Goal: Task Accomplishment & Management: Manage account settings

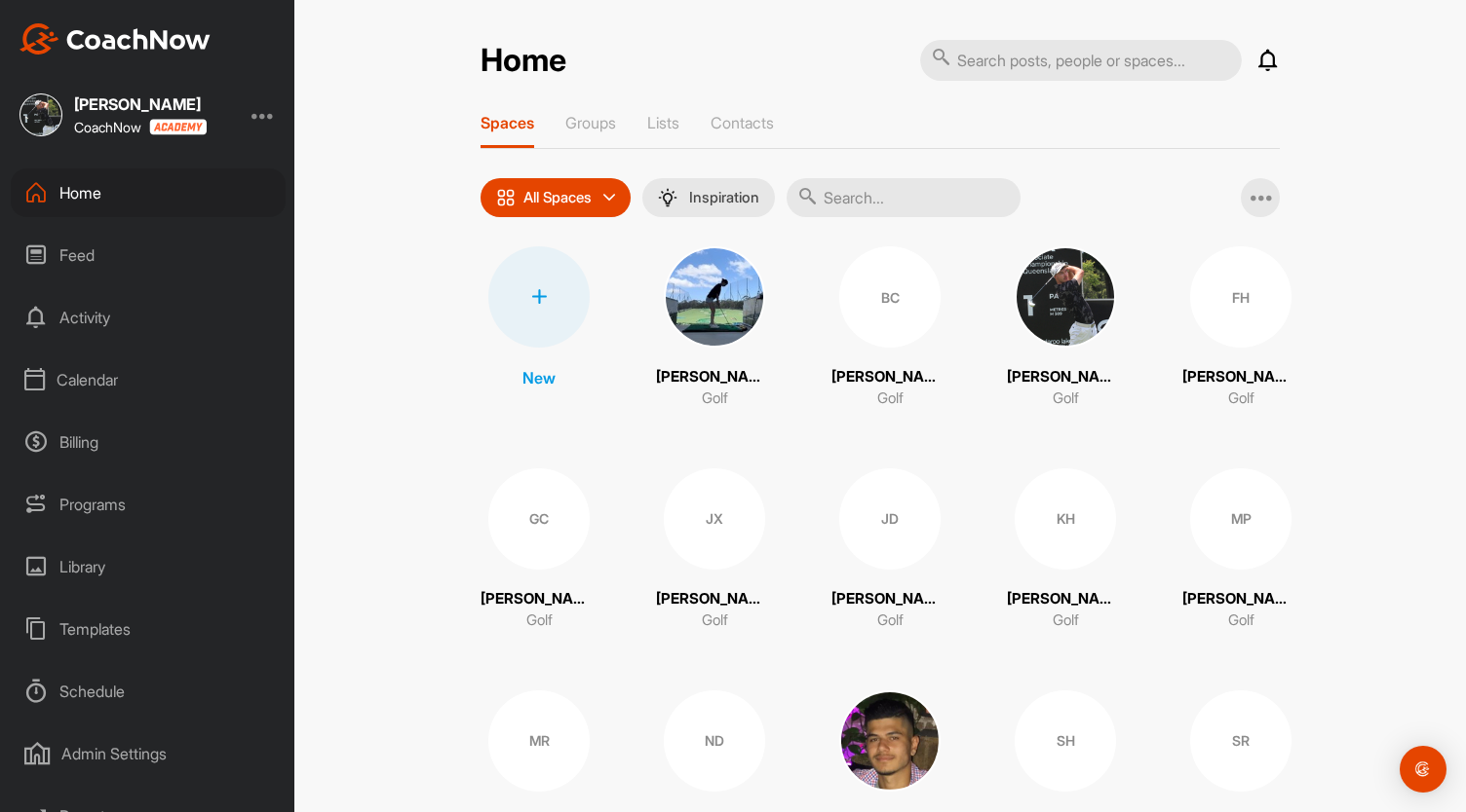
click at [264, 117] on div at bounding box center [264, 115] width 24 height 24
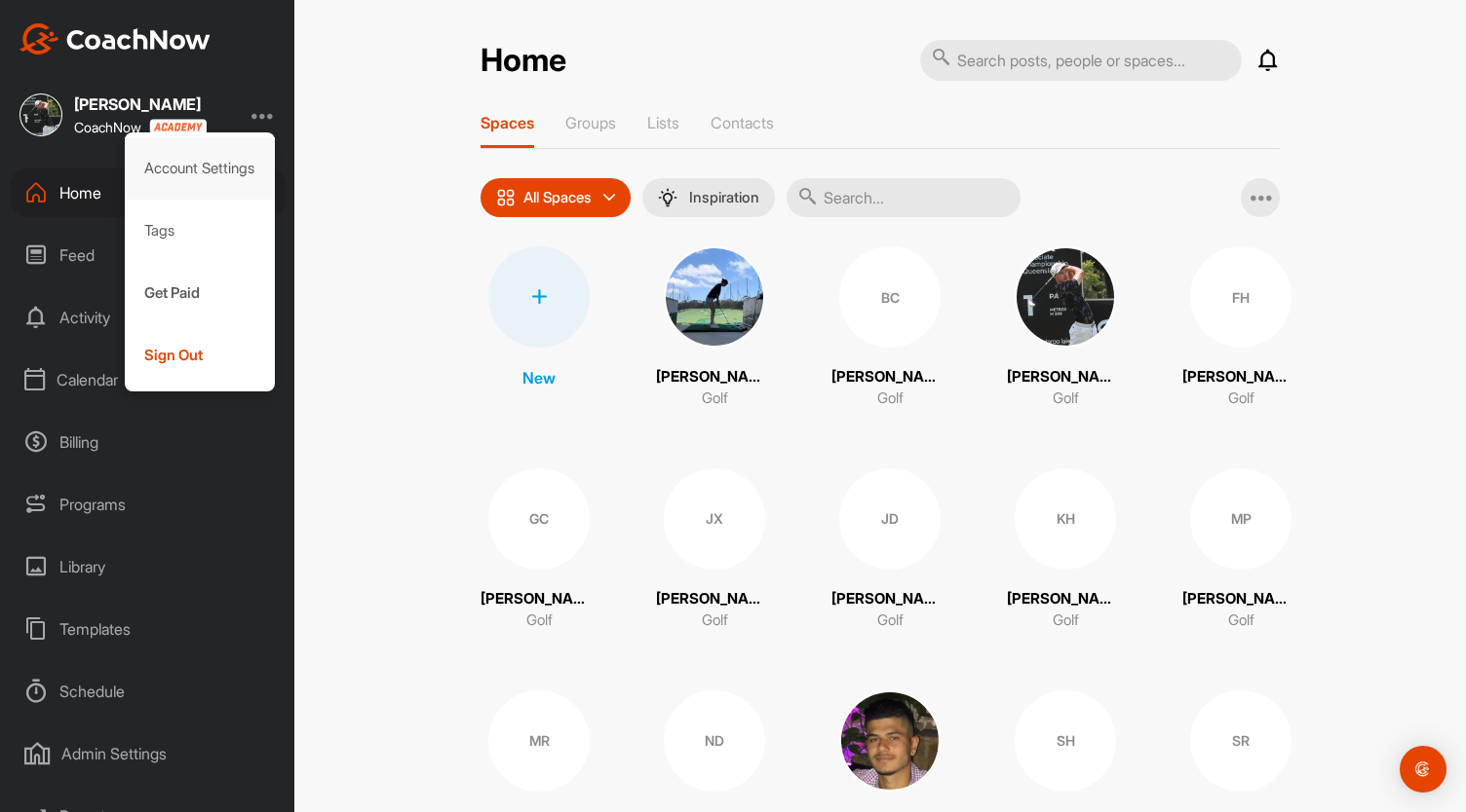
click at [230, 169] on div "Account Settings" at bounding box center [199, 168] width 151 height 62
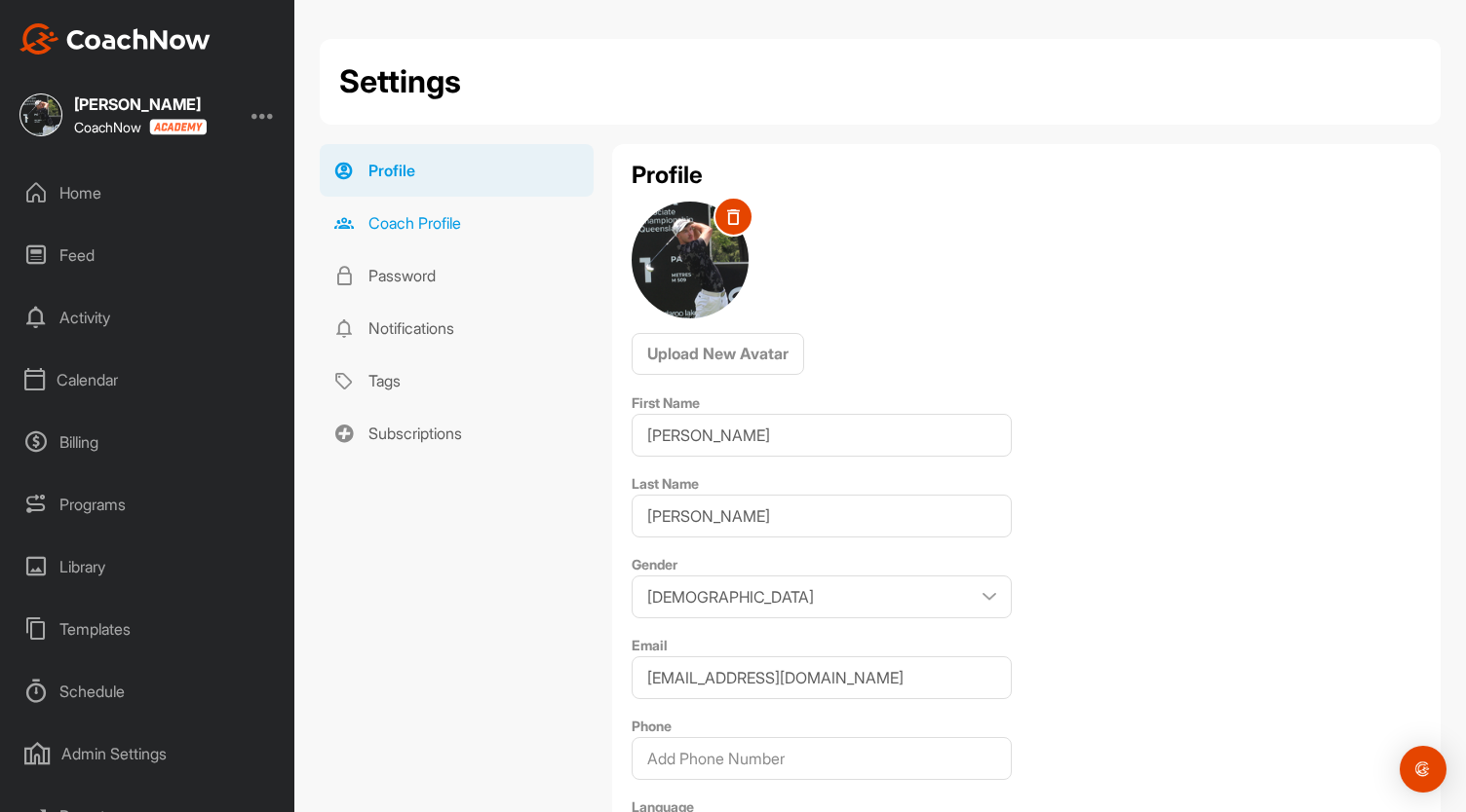
click at [444, 226] on link "Coach Profile" at bounding box center [456, 222] width 273 height 52
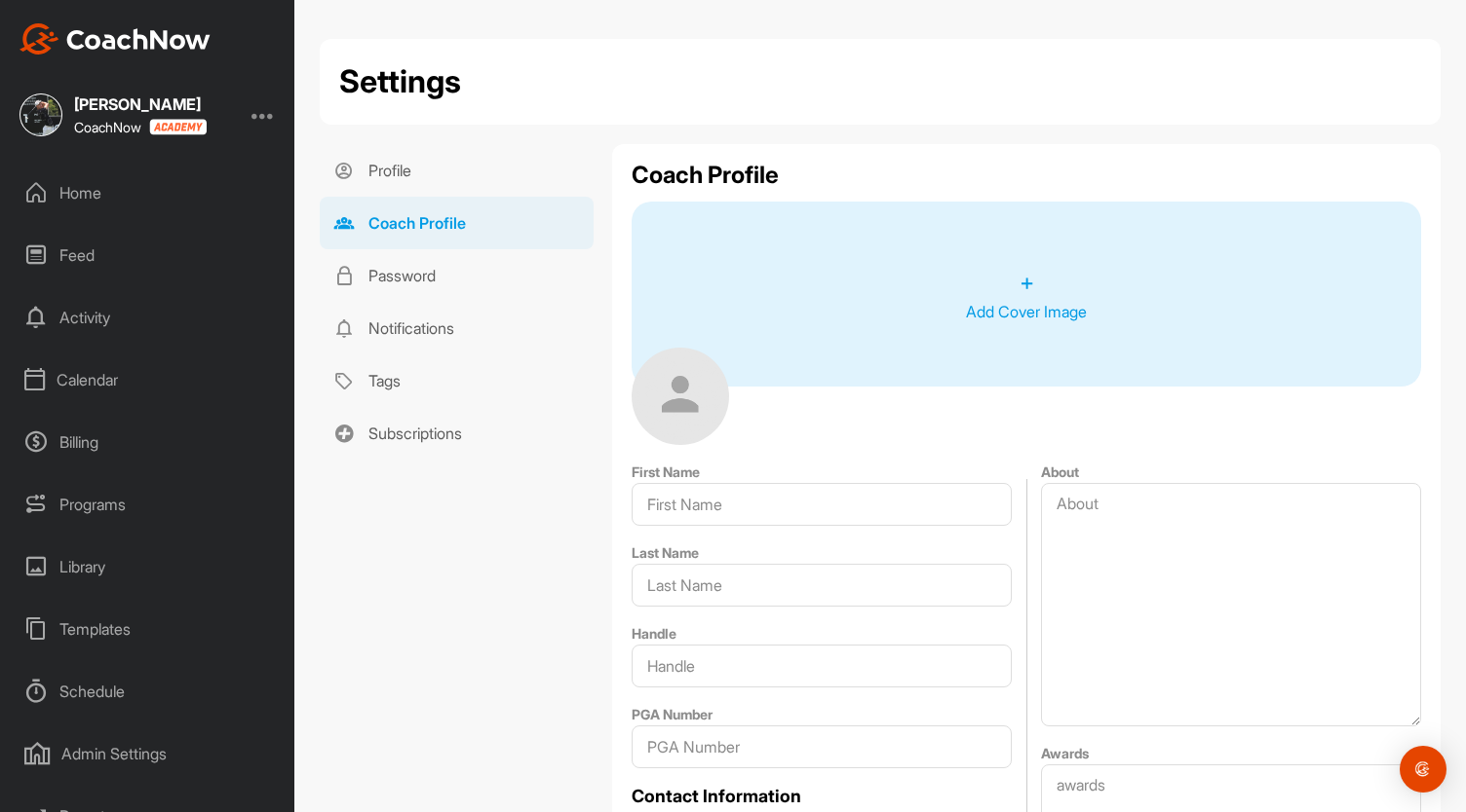
type input "[PERSON_NAME]"
type input "[EMAIL_ADDRESS][DOMAIN_NAME]"
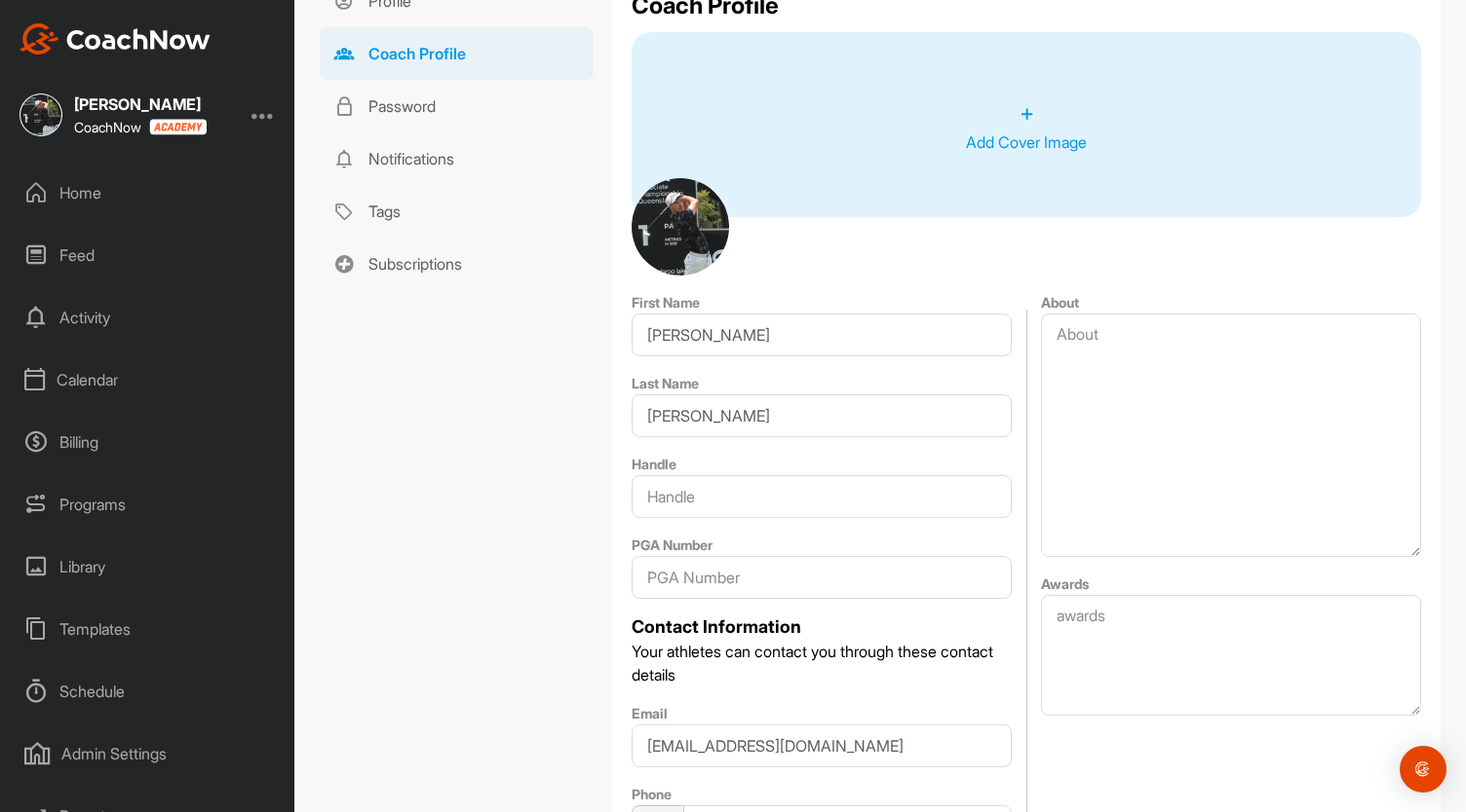
scroll to position [158, 0]
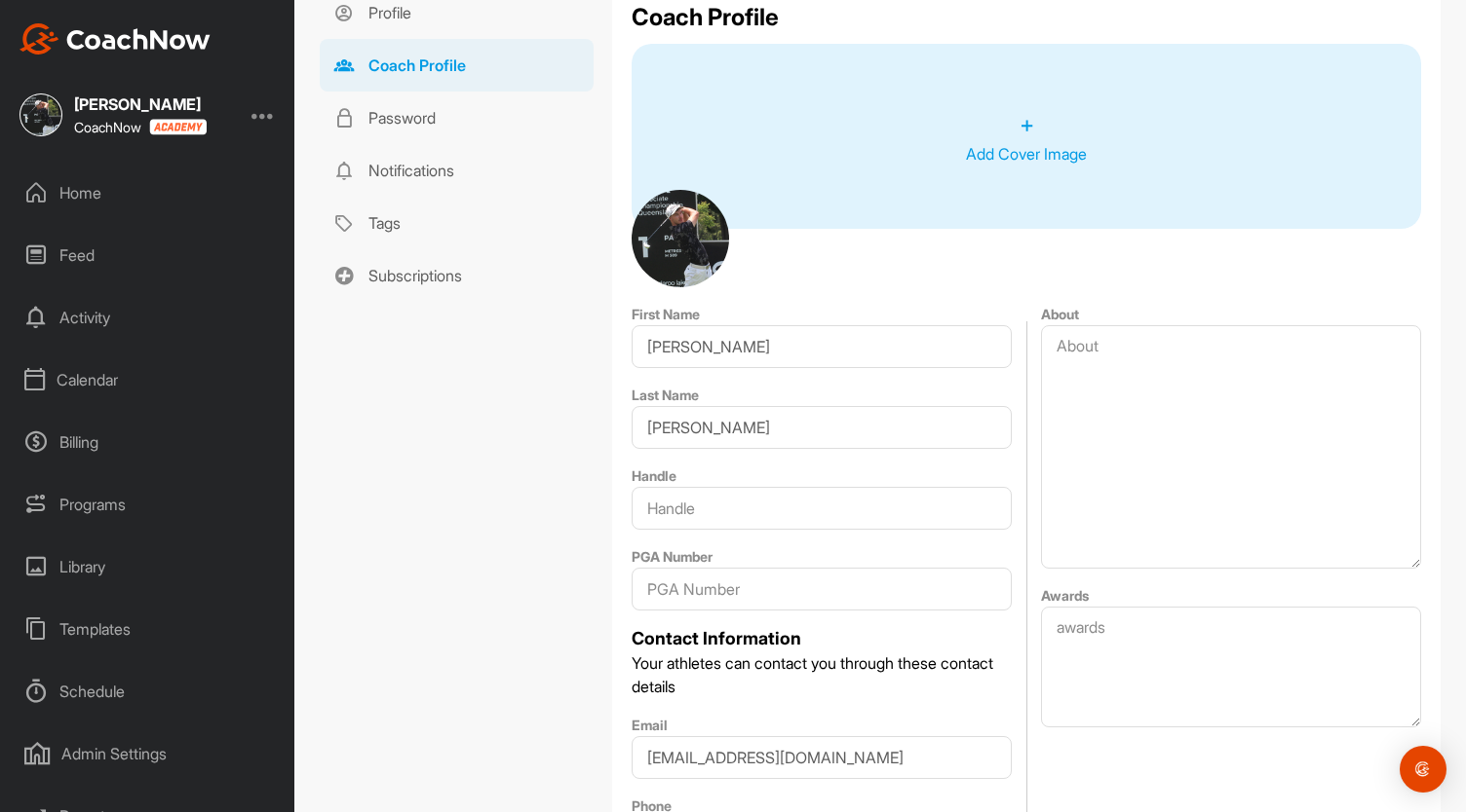
click at [116, 374] on div "Calendar" at bounding box center [148, 379] width 274 height 48
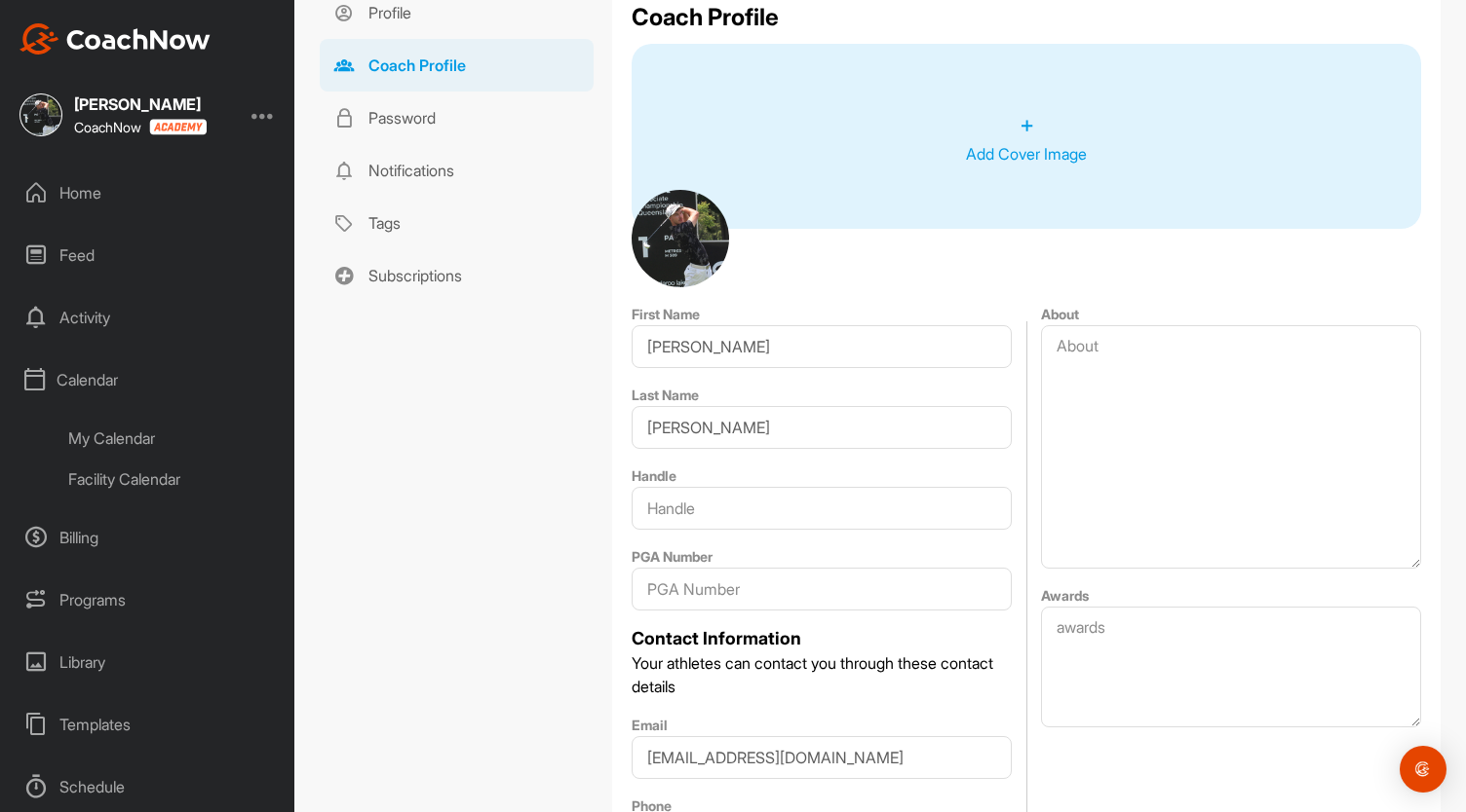
click at [122, 429] on div "My Calendar" at bounding box center [170, 438] width 231 height 40
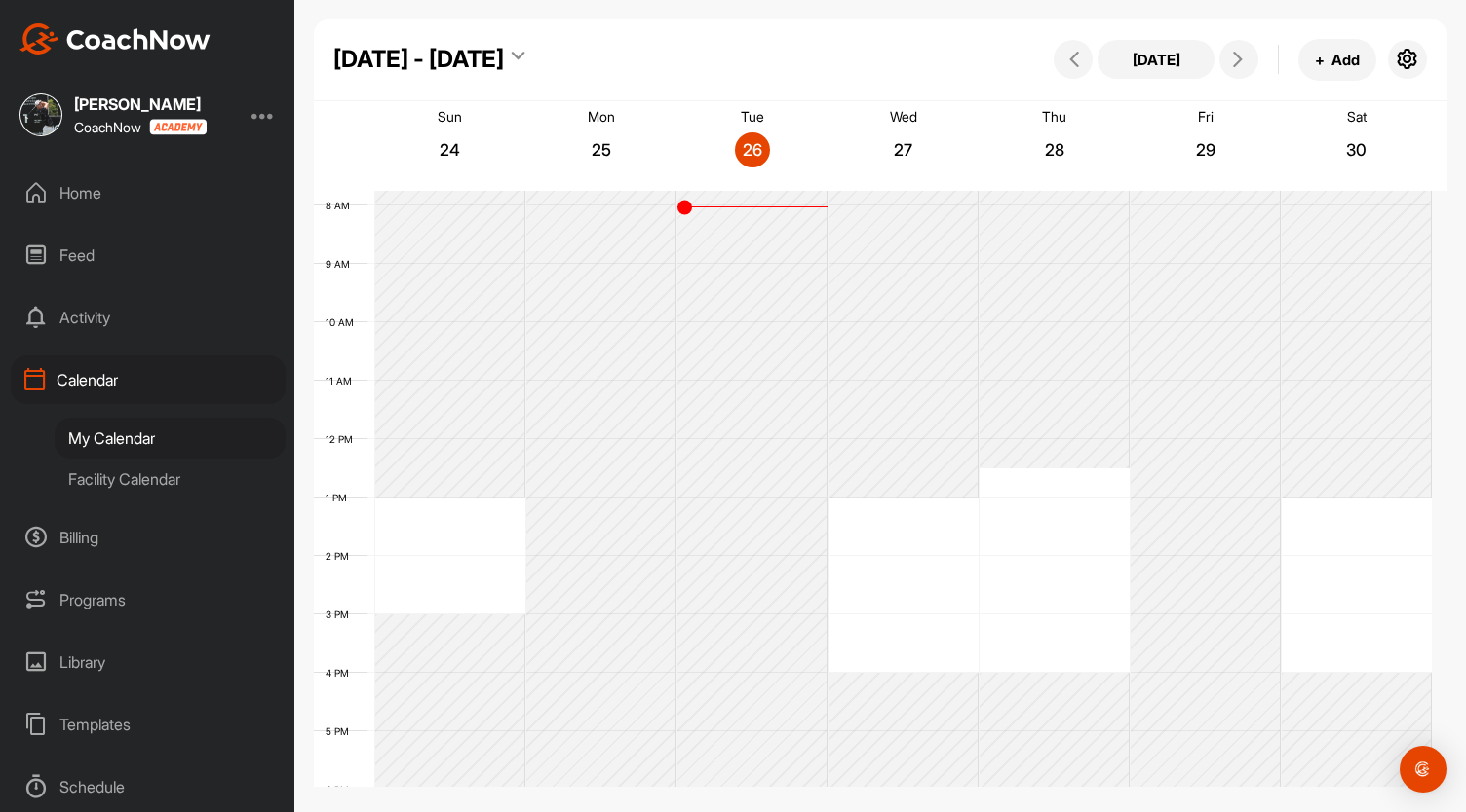
scroll to position [422, 0]
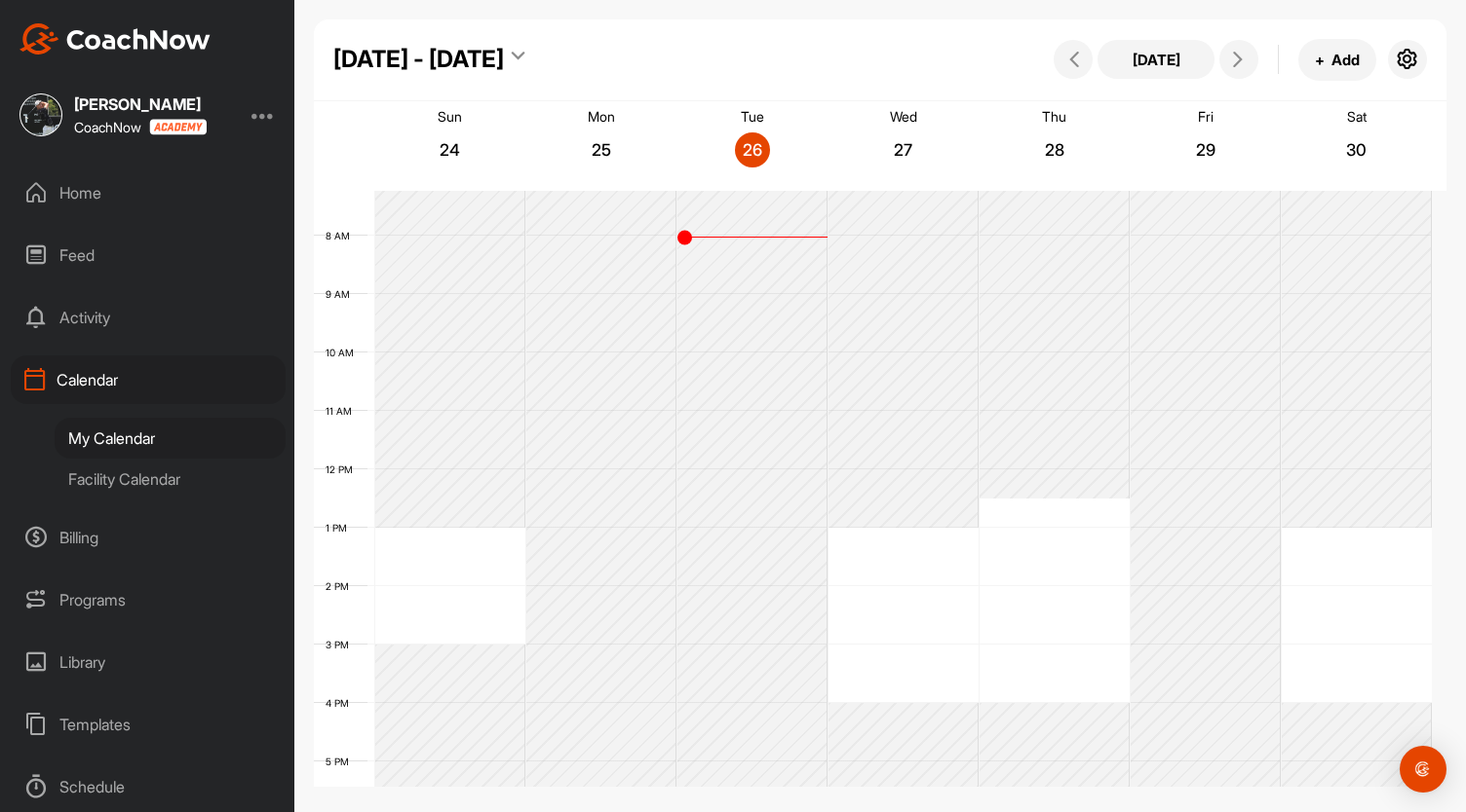
click at [130, 533] on div "Billing" at bounding box center [148, 537] width 274 height 48
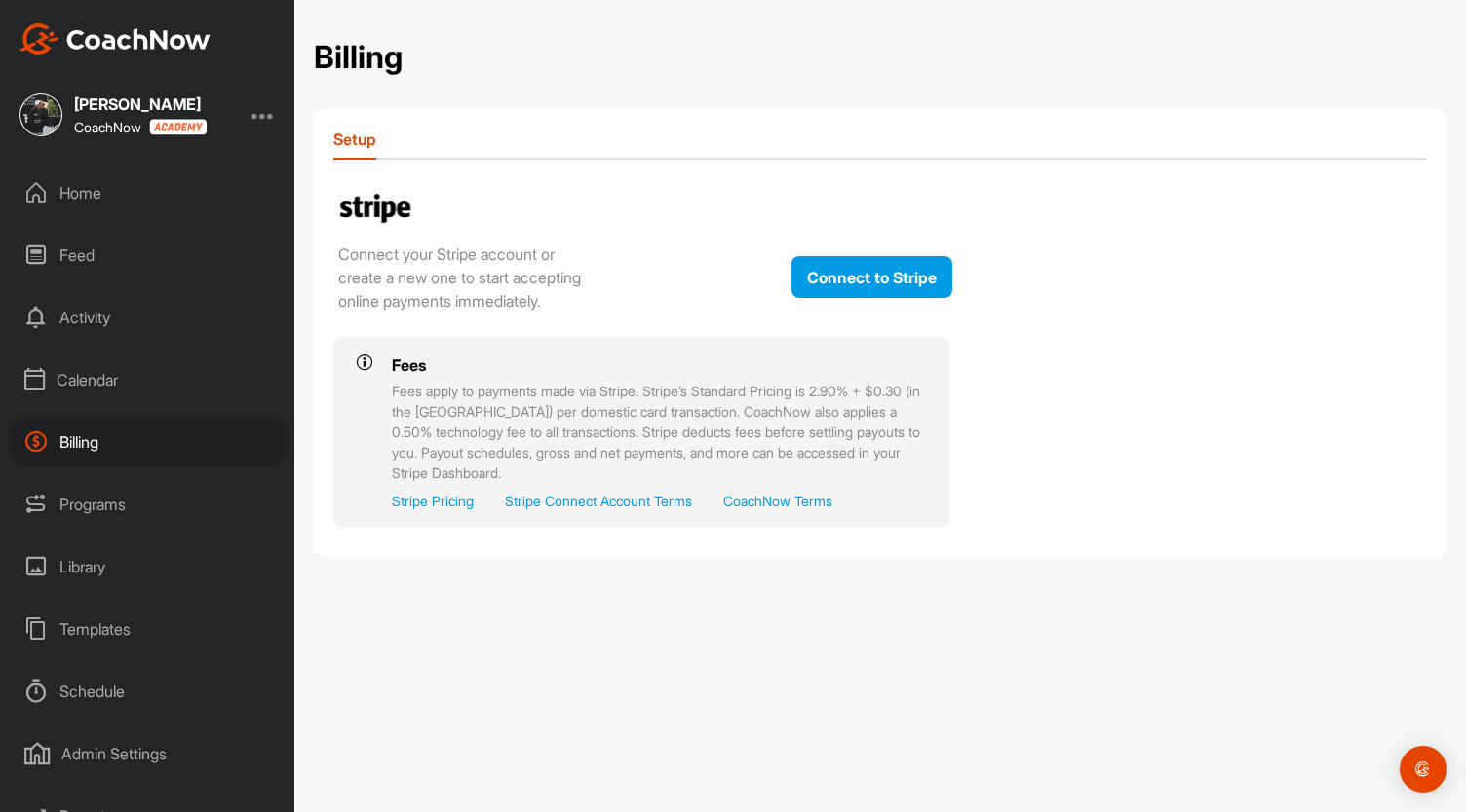
click at [89, 377] on div "Calendar" at bounding box center [148, 379] width 274 height 48
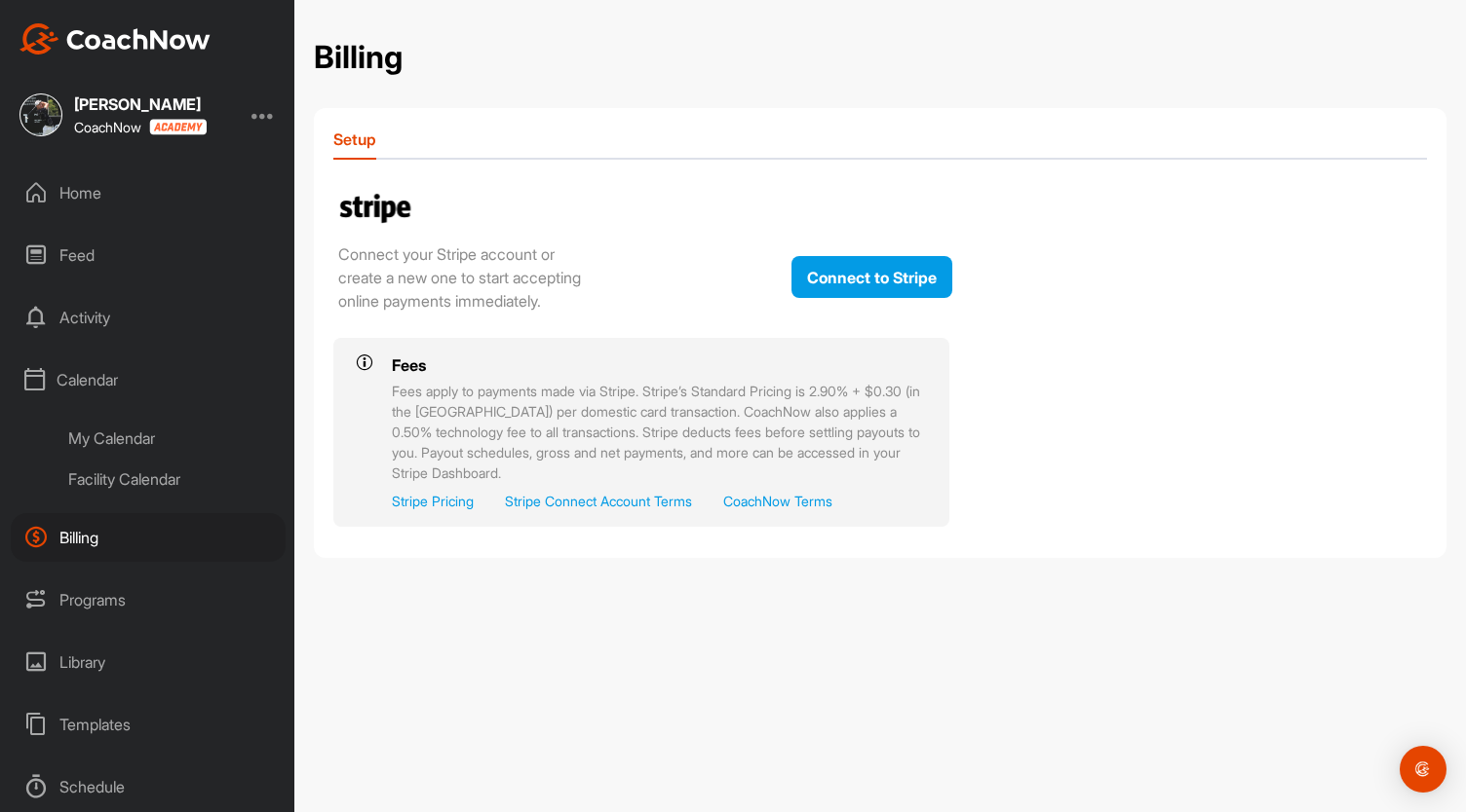
click at [118, 433] on div "My Calendar" at bounding box center [170, 438] width 231 height 40
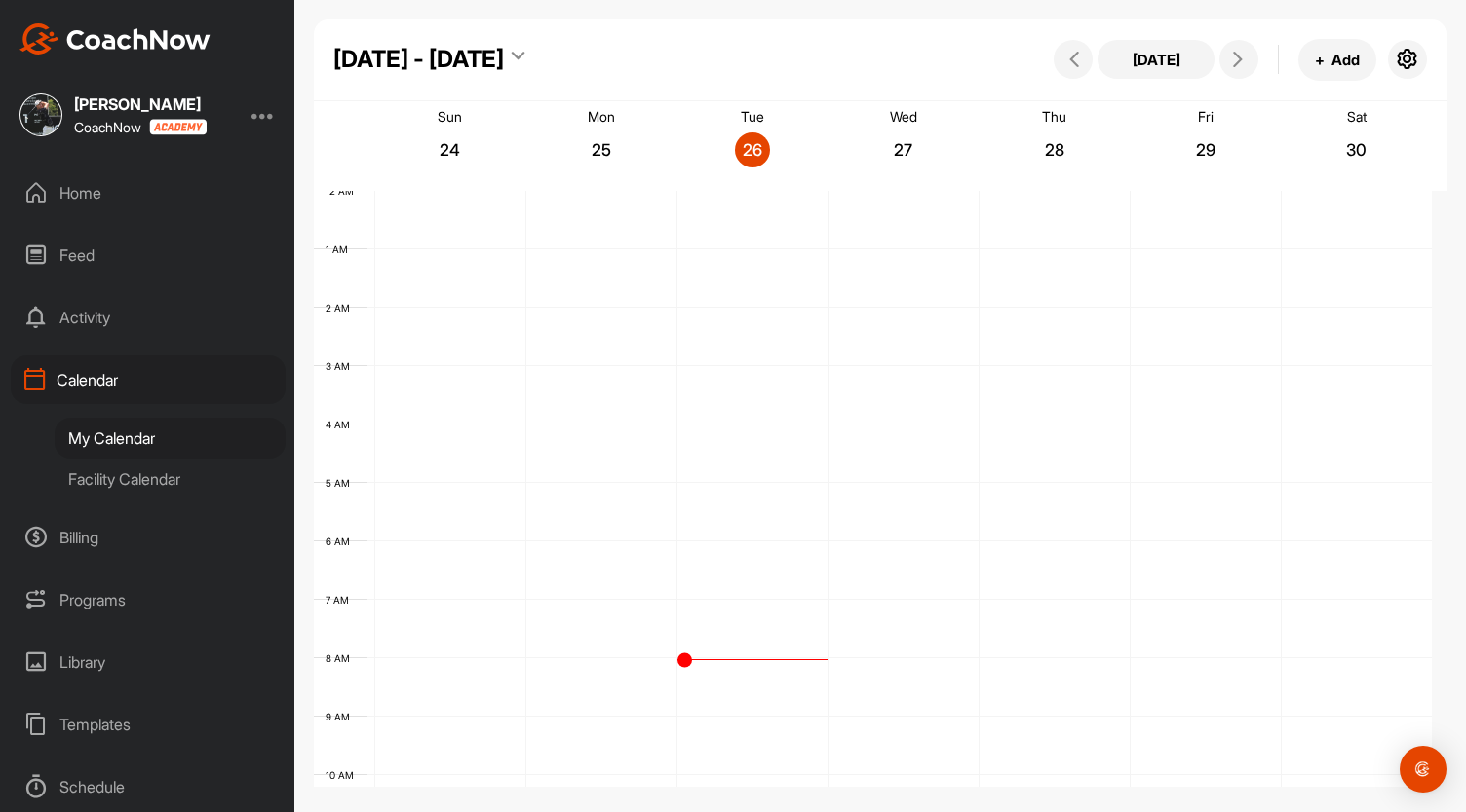
scroll to position [338, 0]
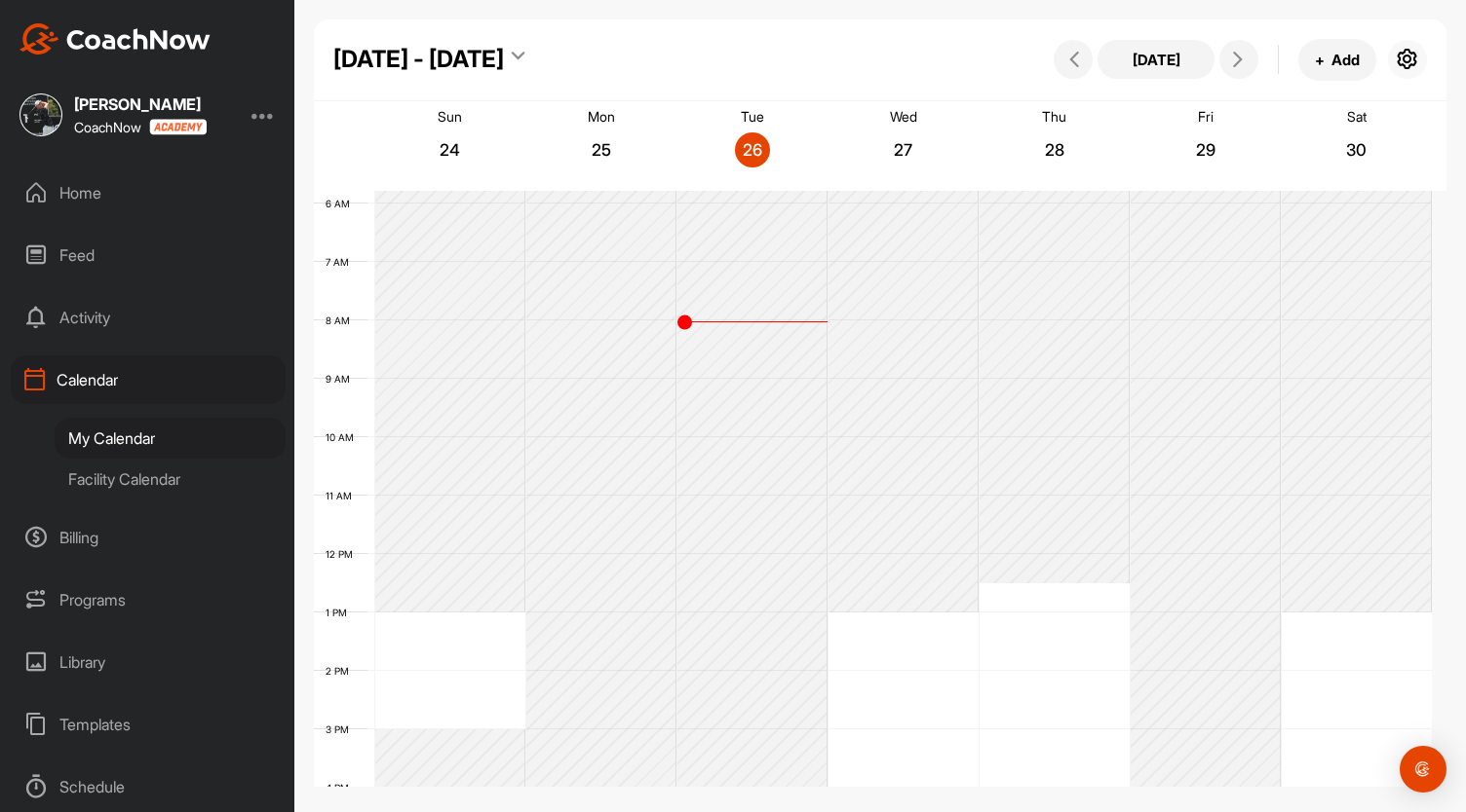
click at [1409, 58] on icon "button" at bounding box center [1408, 59] width 24 height 24
